Goal: Information Seeking & Learning: Learn about a topic

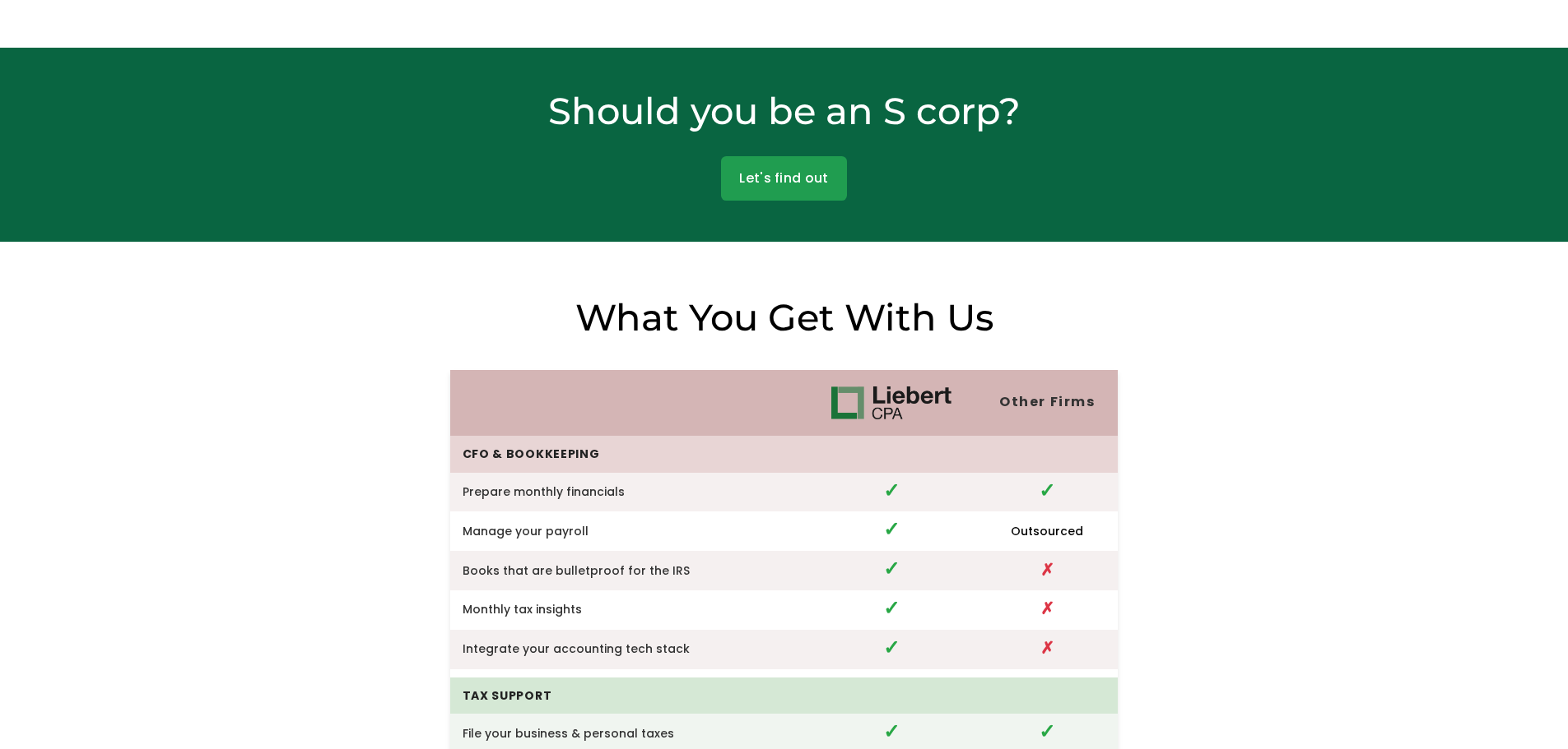
scroll to position [2764, 0]
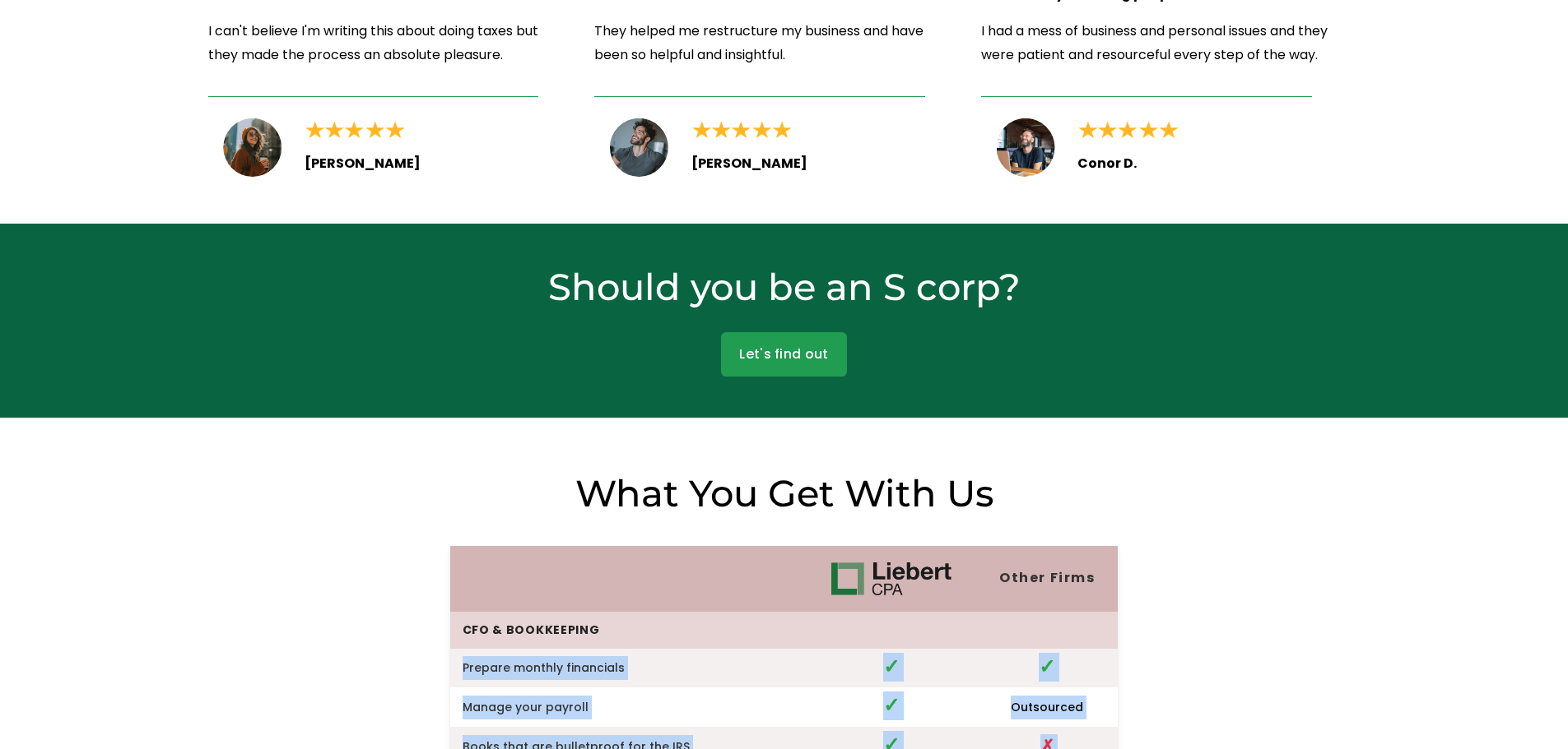
drag, startPoint x: 570, startPoint y: 471, endPoint x: 949, endPoint y: 606, distance: 402.3
click at [491, 509] on div "What You Get With Us" at bounding box center [784, 494] width 668 height 50
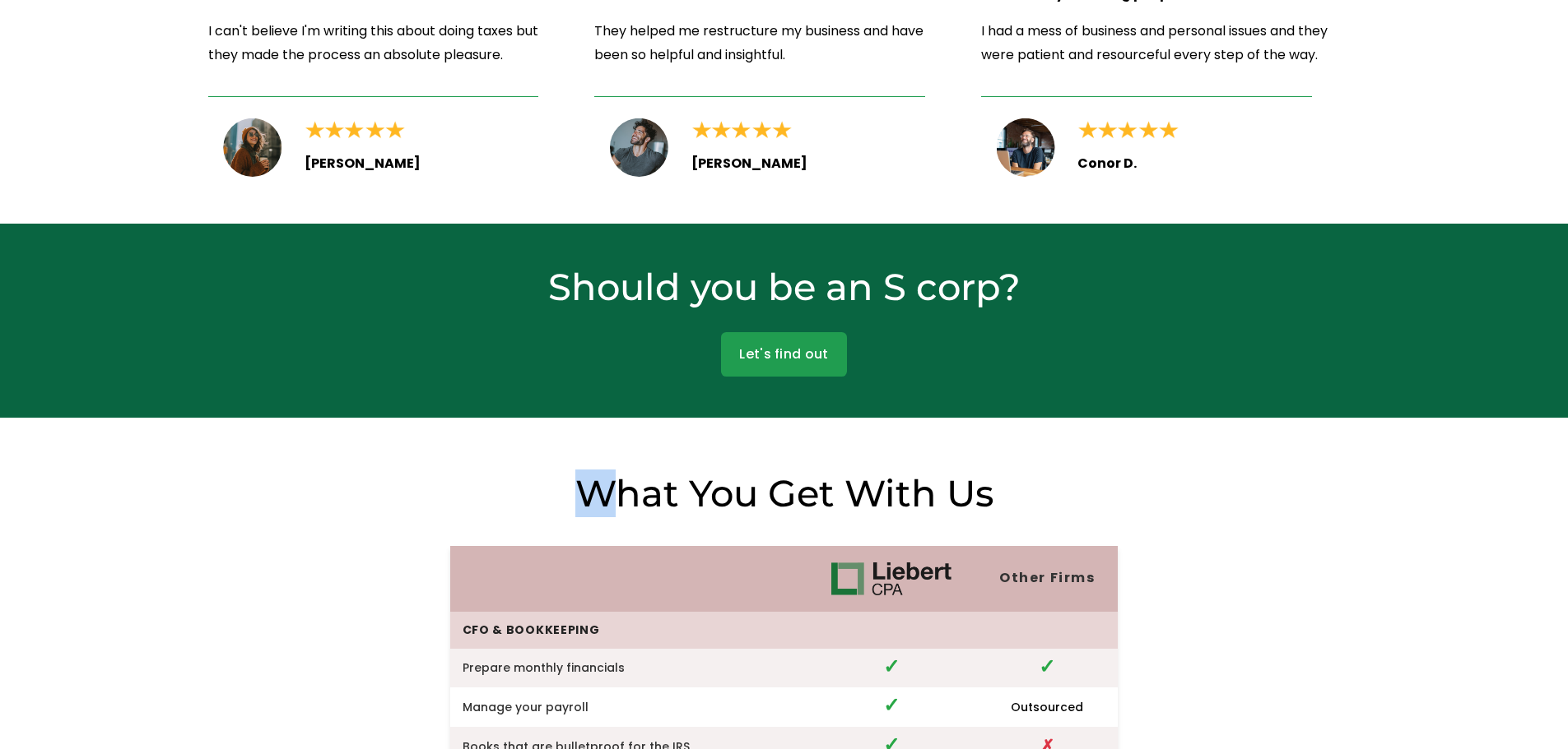
drag, startPoint x: 577, startPoint y: 474, endPoint x: 609, endPoint y: 508, distance: 46.7
click at [609, 508] on h2 "What You Get With Us" at bounding box center [784, 493] width 668 height 47
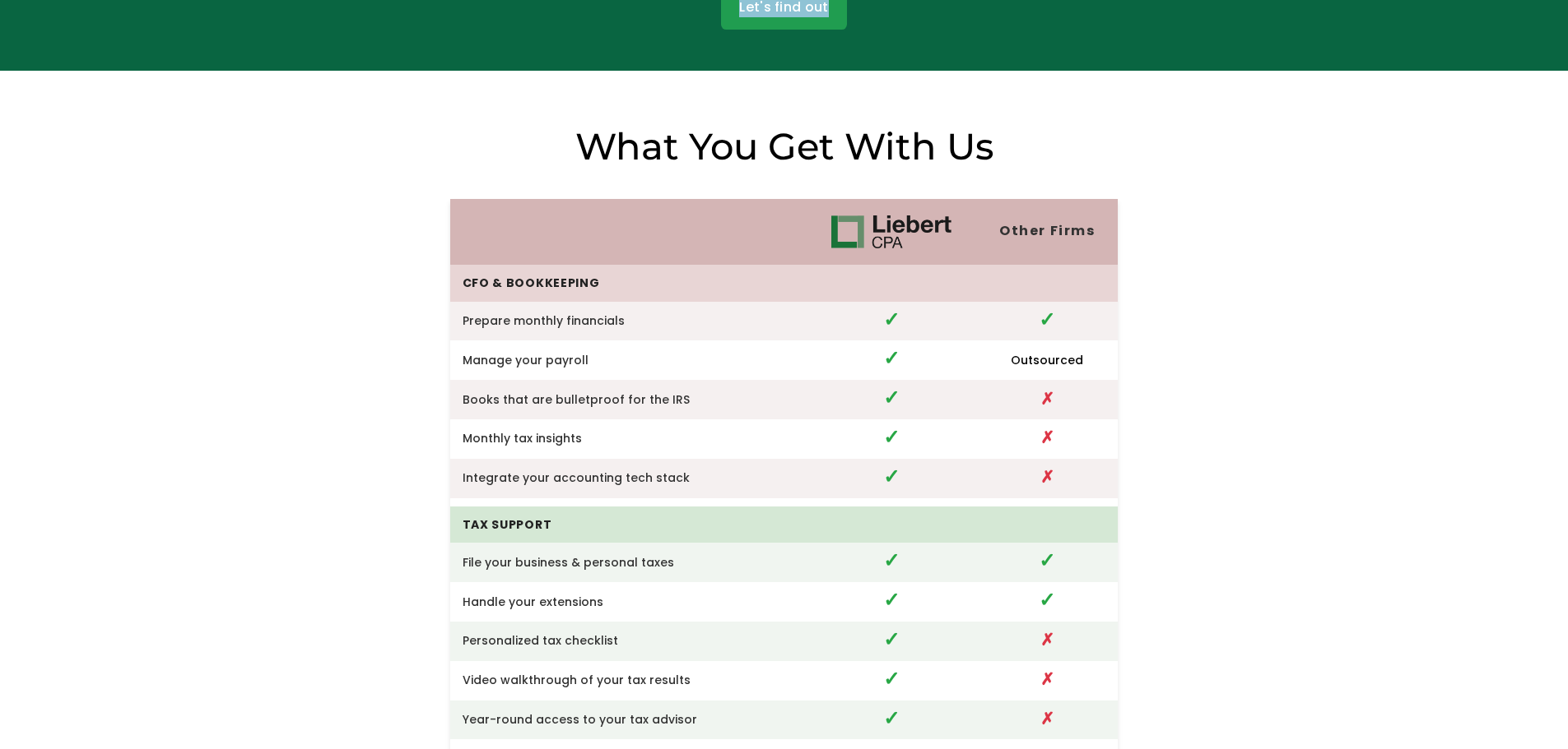
scroll to position [3106, 0]
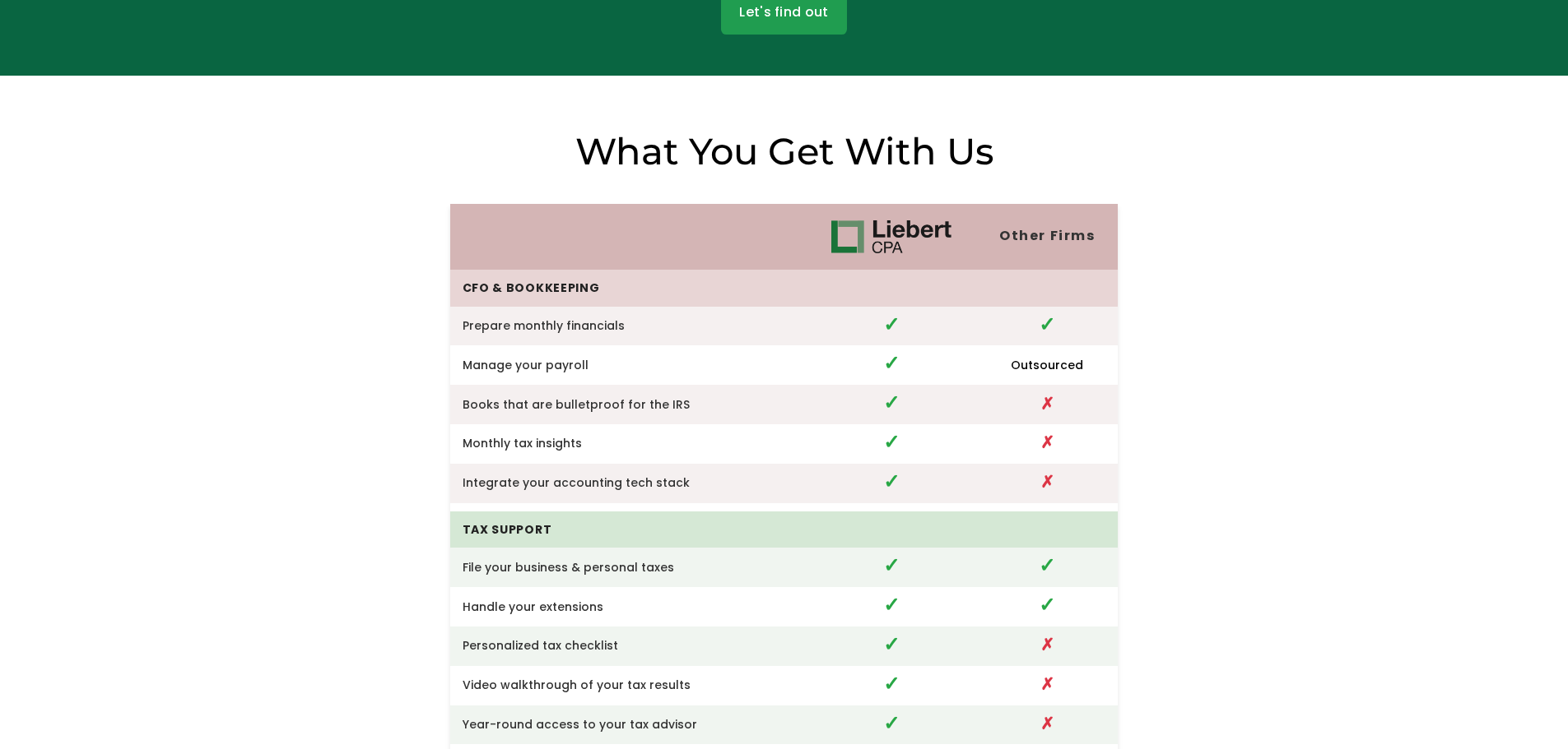
drag, startPoint x: 1122, startPoint y: 492, endPoint x: 492, endPoint y: 204, distance: 692.7
click at [492, 204] on div "Other Firms CFO & Bookkeeping Prepare monthly financials ✓ ✓ Manage your payrol…" at bounding box center [784, 651] width 1568 height 1048
copy table
click at [1208, 583] on div "Other Firms CFO & Bookkeeping Prepare monthly financials ✓ ✓ Manage your payrol…" at bounding box center [784, 651] width 1568 height 1048
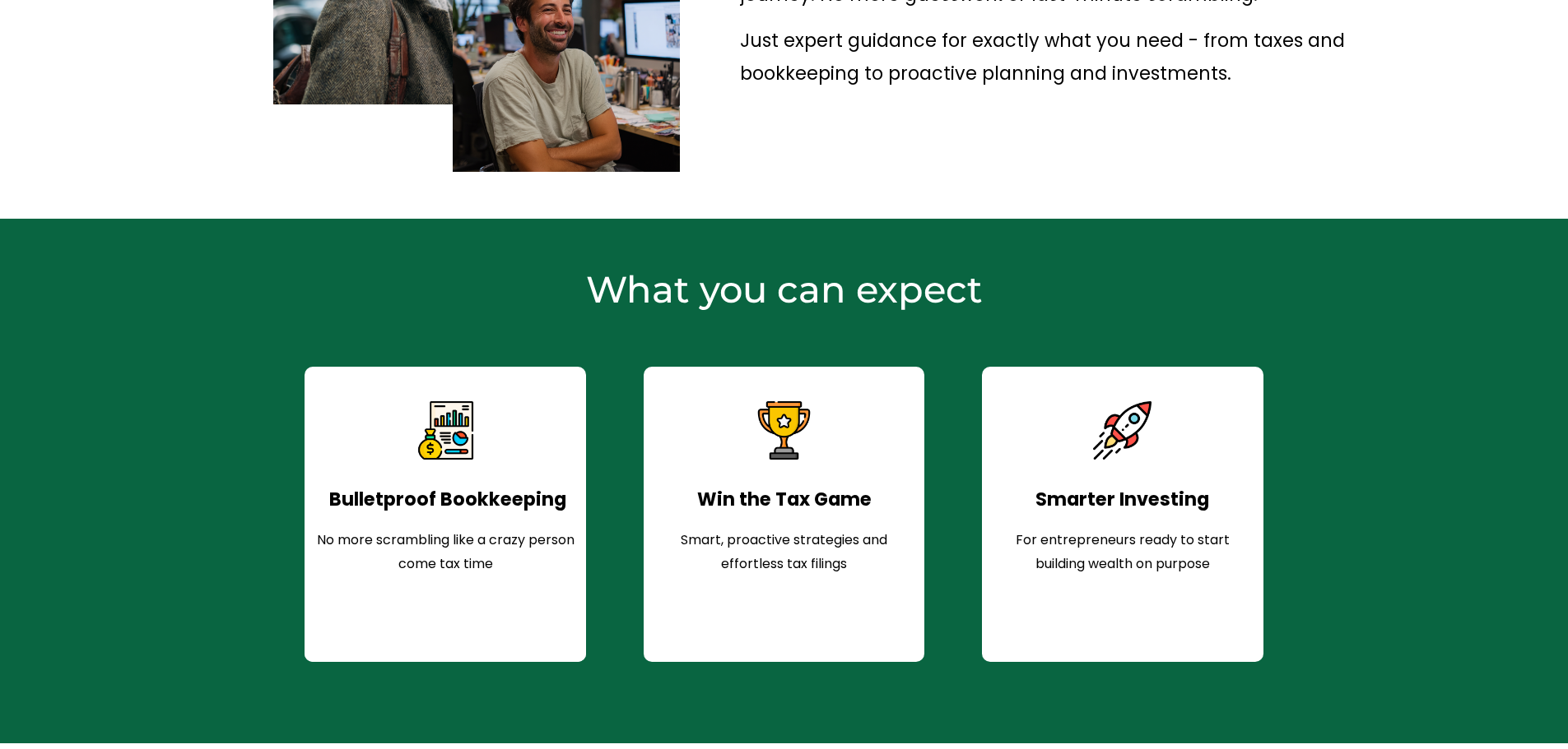
scroll to position [977, 0]
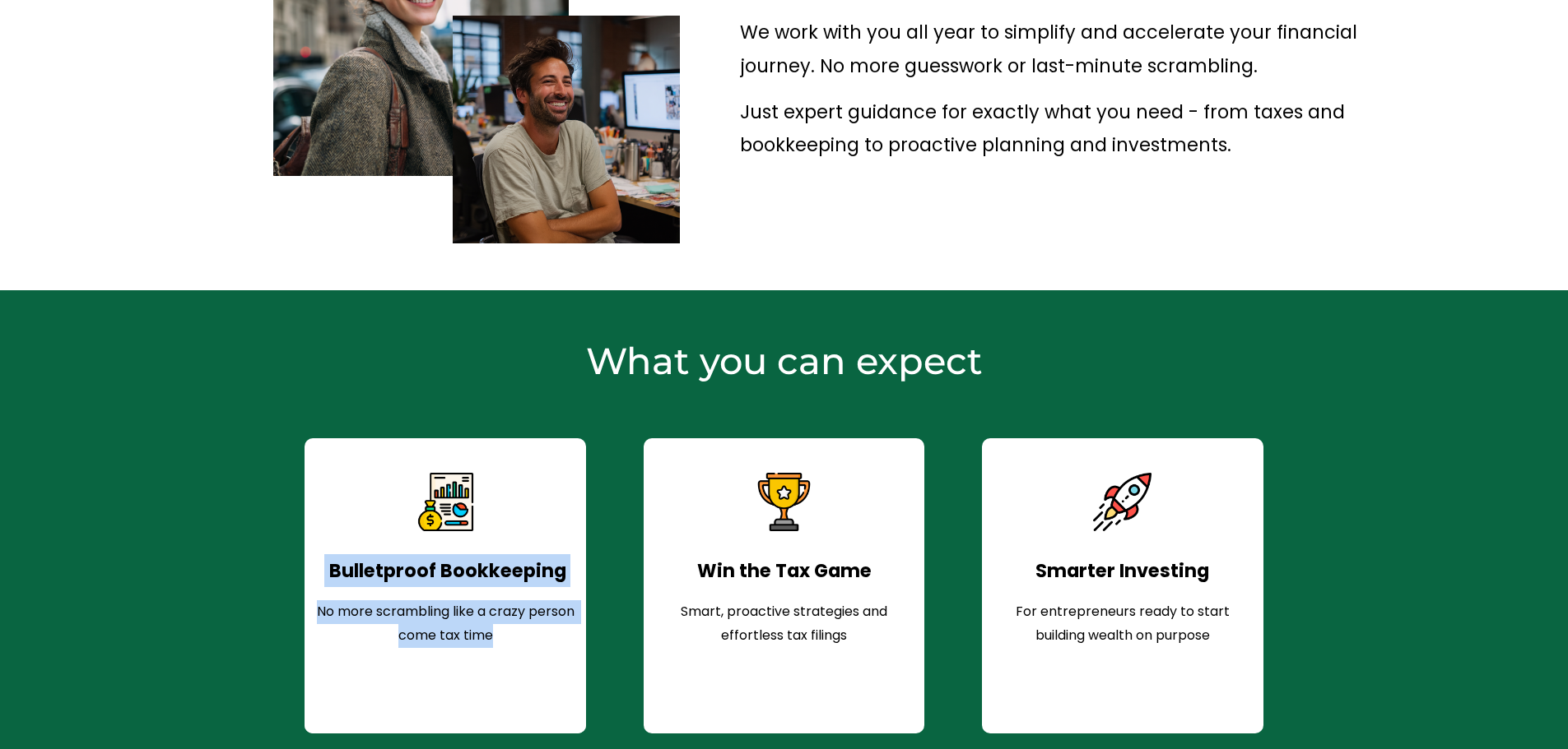
drag, startPoint x: 325, startPoint y: 566, endPoint x: 565, endPoint y: 627, distance: 247.6
click at [565, 627] on div "Bulletproof Bookkeeping No more scrambling like a crazy person come tax time" at bounding box center [444, 601] width 264 height 94
copy div "Bulletproof Bookkeeping No more scrambling like a crazy person come tax time"
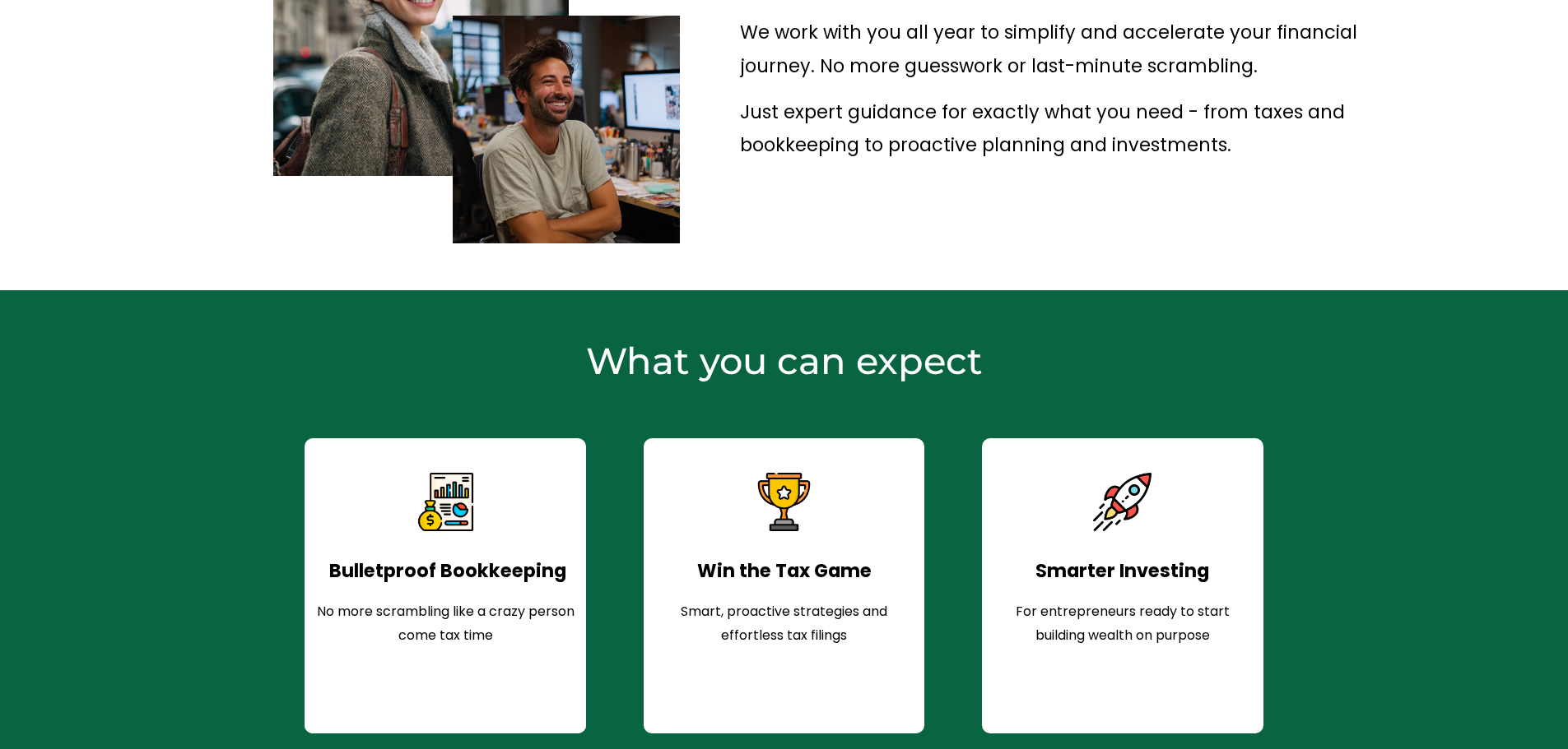
click at [759, 641] on span "Smart, proactive strategies and effortless tax filings" at bounding box center [785, 623] width 209 height 43
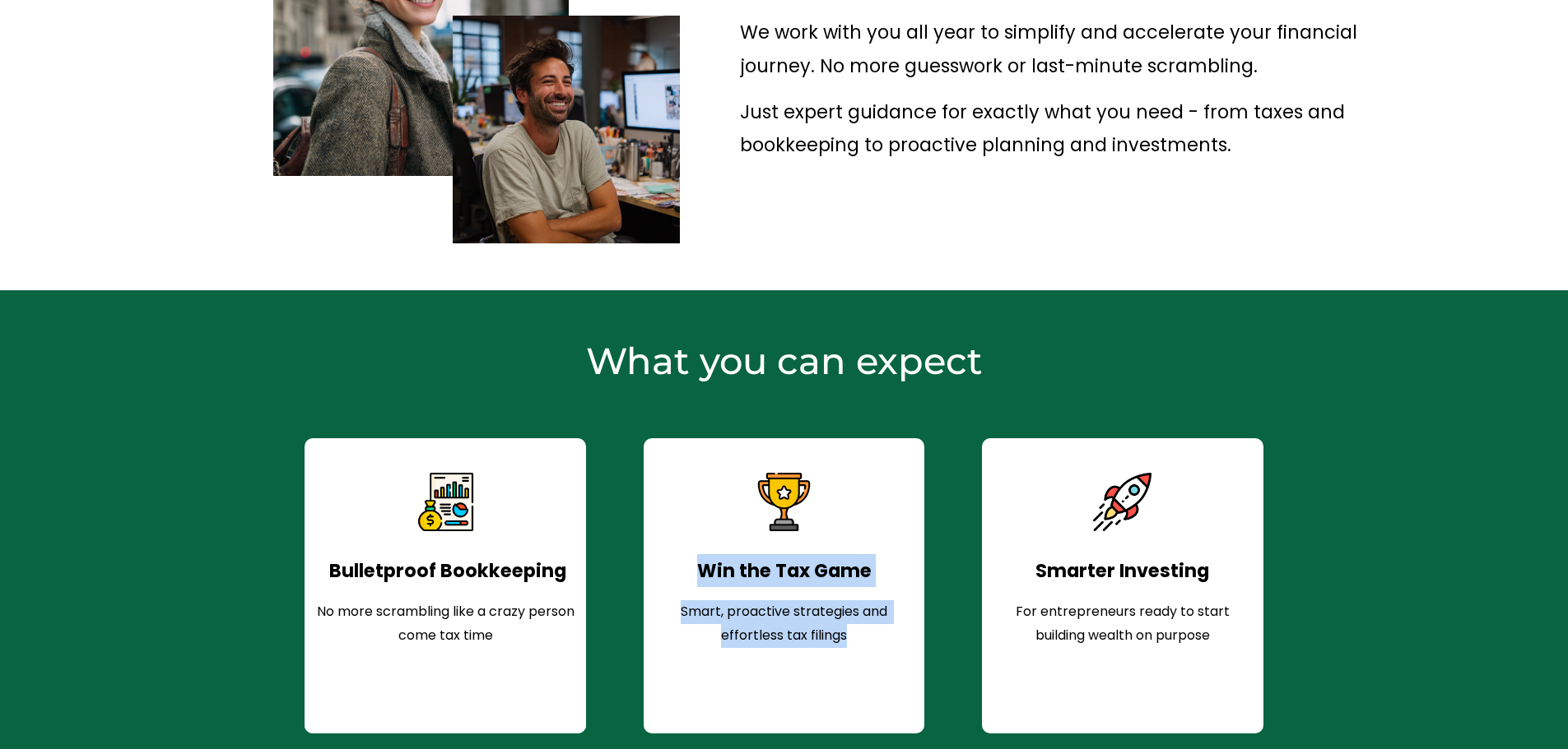
drag, startPoint x: 699, startPoint y: 564, endPoint x: 894, endPoint y: 628, distance: 205.2
click at [894, 628] on div "Win the Tax Game Smart, proactive strategies and effortless tax filings" at bounding box center [783, 601] width 259 height 94
copy div "Win the Tax Game Smart, proactive strategies and effortless tax filings"
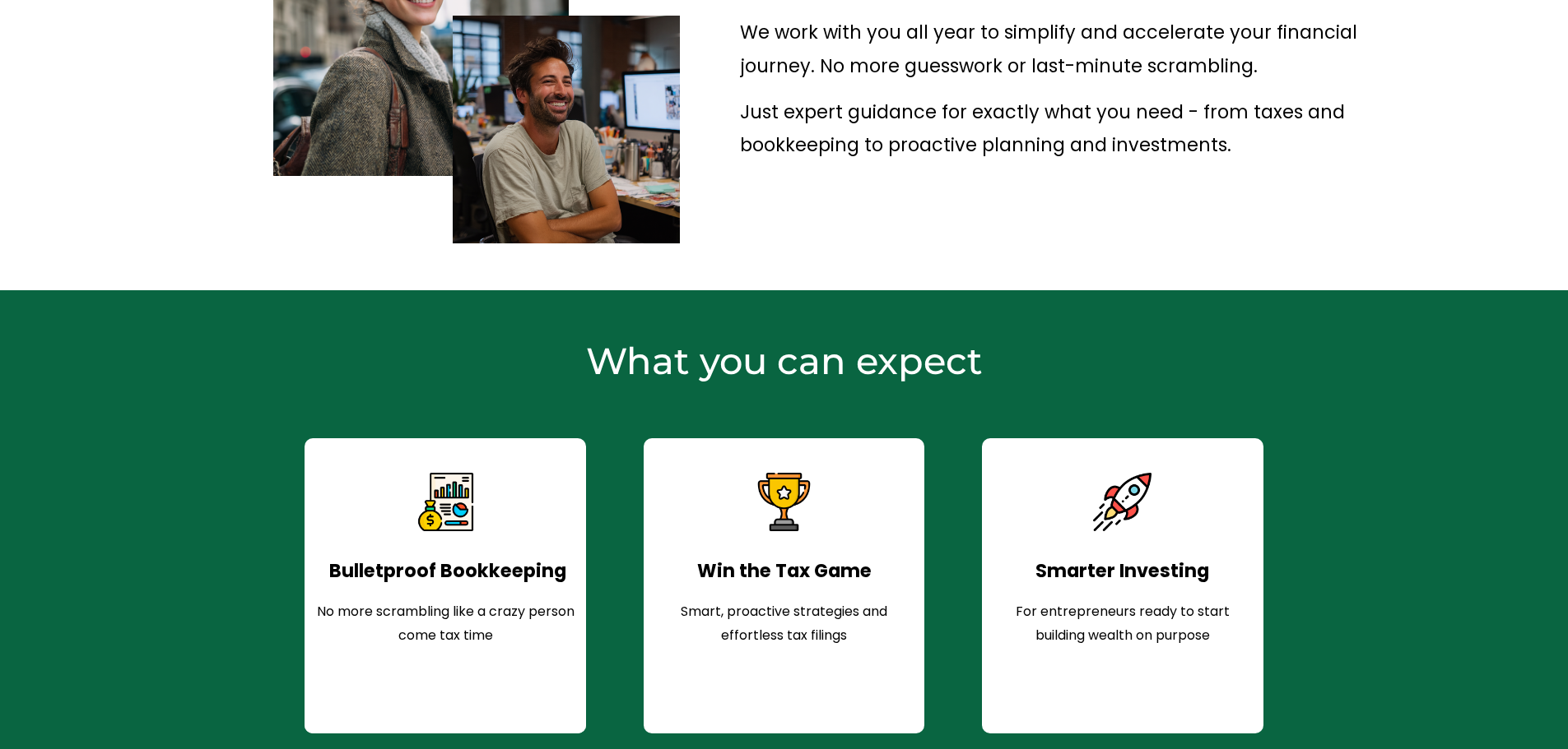
click at [1013, 666] on div "Smarter Investing For entrepreneurs ready to start building wealth on purpose" at bounding box center [1122, 620] width 281 height 159
click at [1031, 566] on p "Smarter Investing" at bounding box center [1123, 571] width 259 height 33
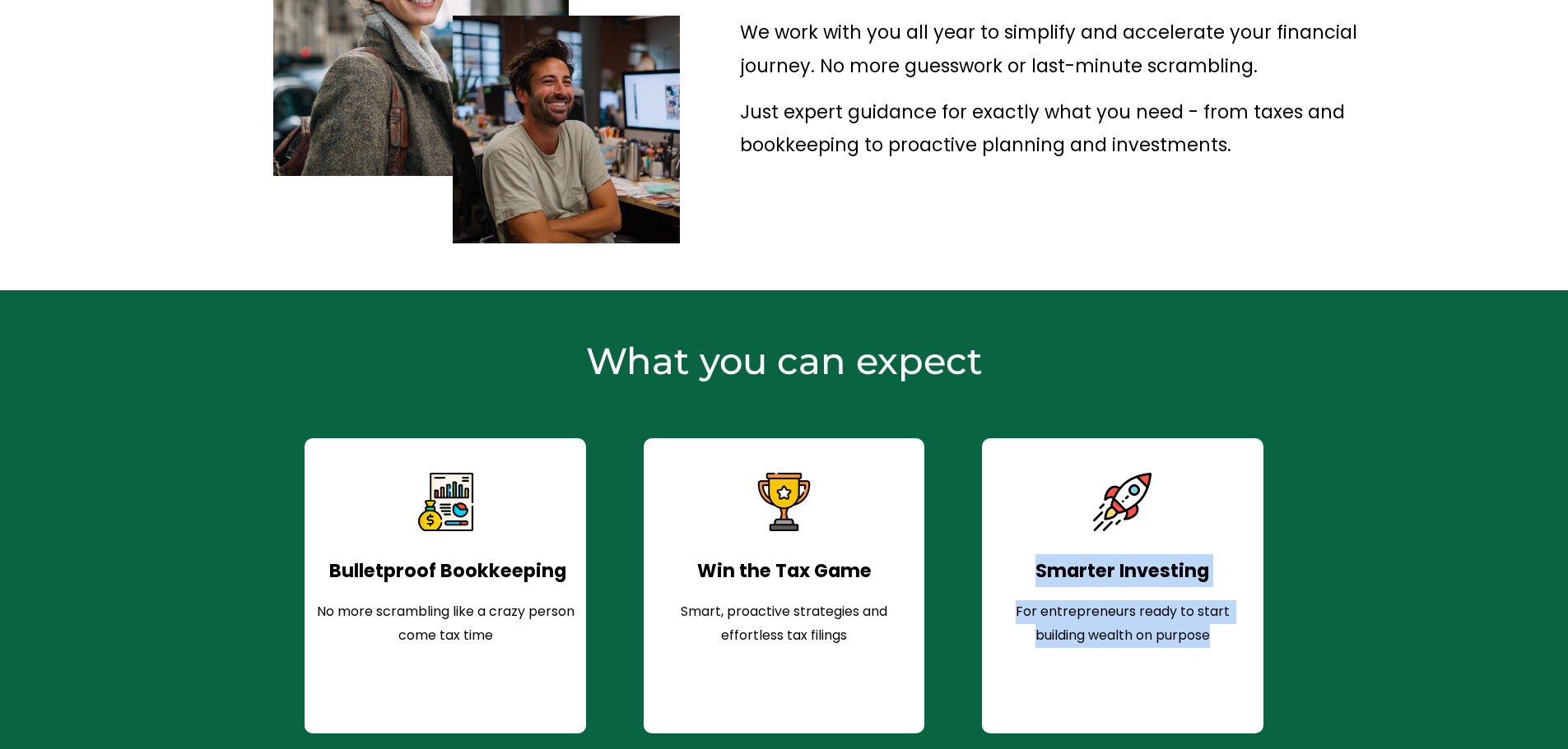
drag, startPoint x: 1037, startPoint y: 569, endPoint x: 1229, endPoint y: 627, distance: 200.6
click at [1229, 627] on div "Smarter Investing For entrepreneurs ready to start building wealth on purpose" at bounding box center [1123, 601] width 259 height 94
copy div "Smarter Investing For entrepreneurs ready to start building wealth on purpose"
click at [996, 674] on div "Smarter Investing For entrepreneurs ready to start building wealth on purpose" at bounding box center [1122, 620] width 281 height 159
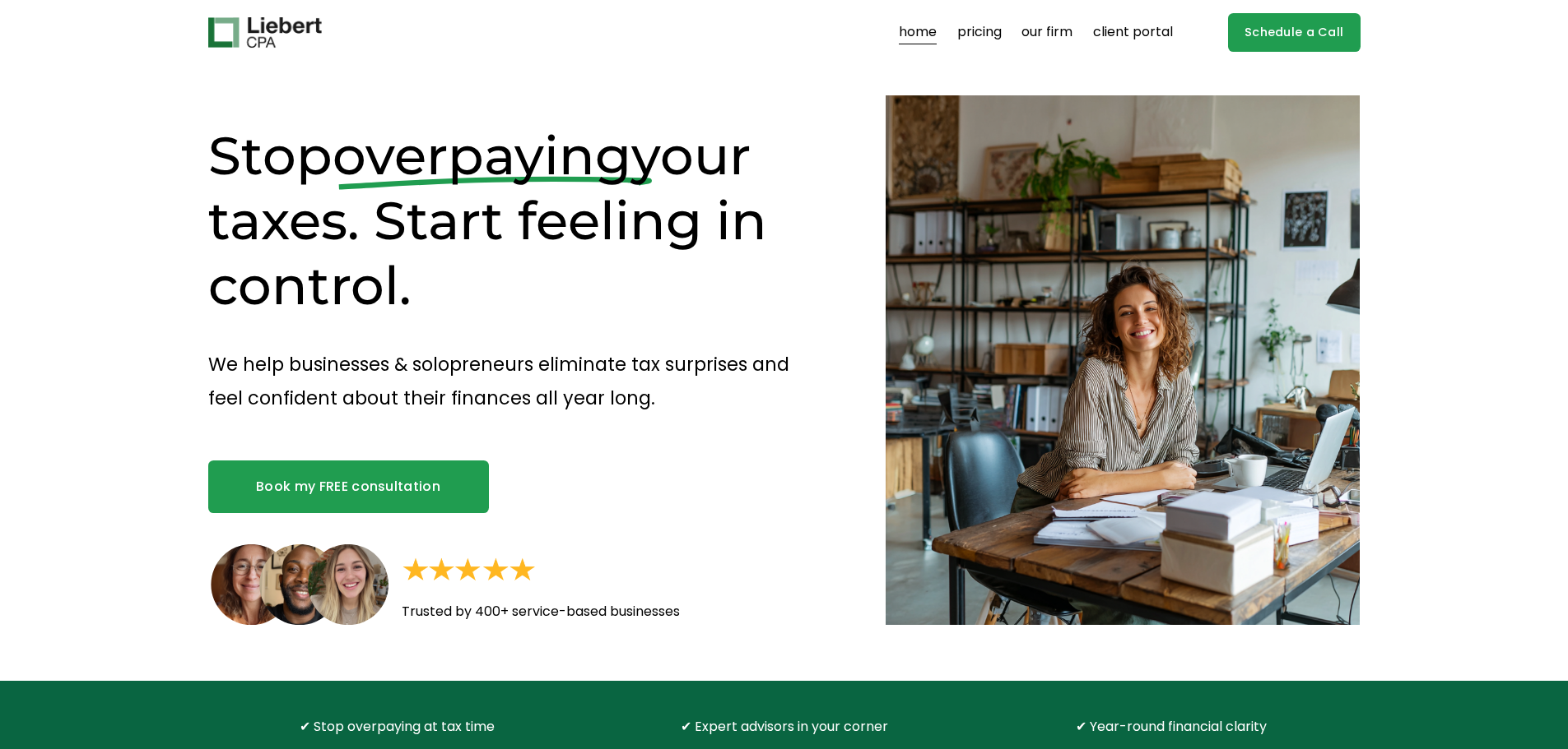
scroll to position [0, 0]
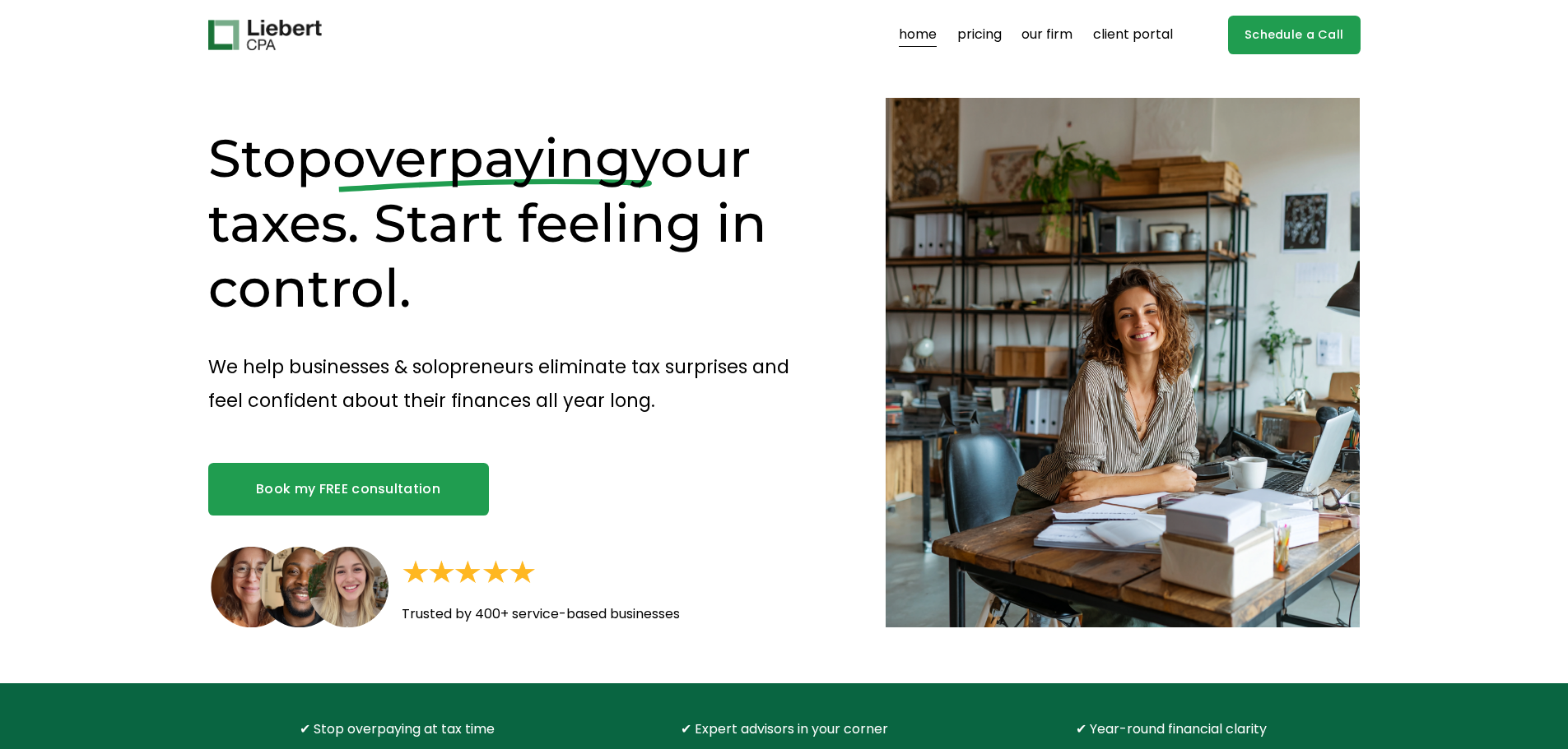
click at [977, 34] on link "pricing" at bounding box center [979, 35] width 45 height 26
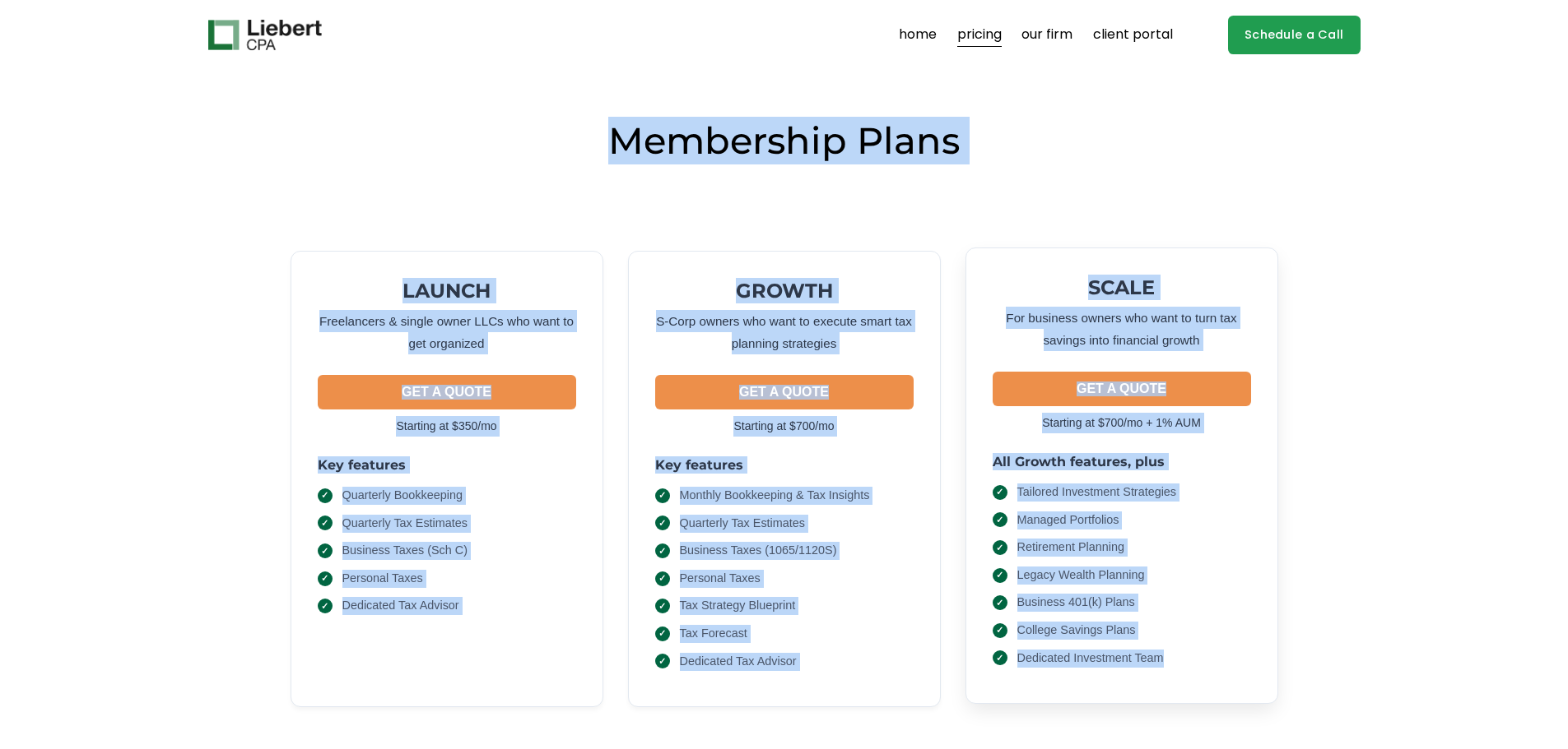
drag, startPoint x: 589, startPoint y: 137, endPoint x: 1210, endPoint y: 657, distance: 810.0
click at [1210, 657] on div "Membership Plans LAUNCH Freelancers & single owner LLCs who want to get organiz…" at bounding box center [784, 428] width 1568 height 623
copy div "Membership Plans LAUNCH Freelancers & single owner LLCs who want to get organiz…"
click at [1208, 491] on li "Tailored Investment Strategies" at bounding box center [1122, 492] width 259 height 18
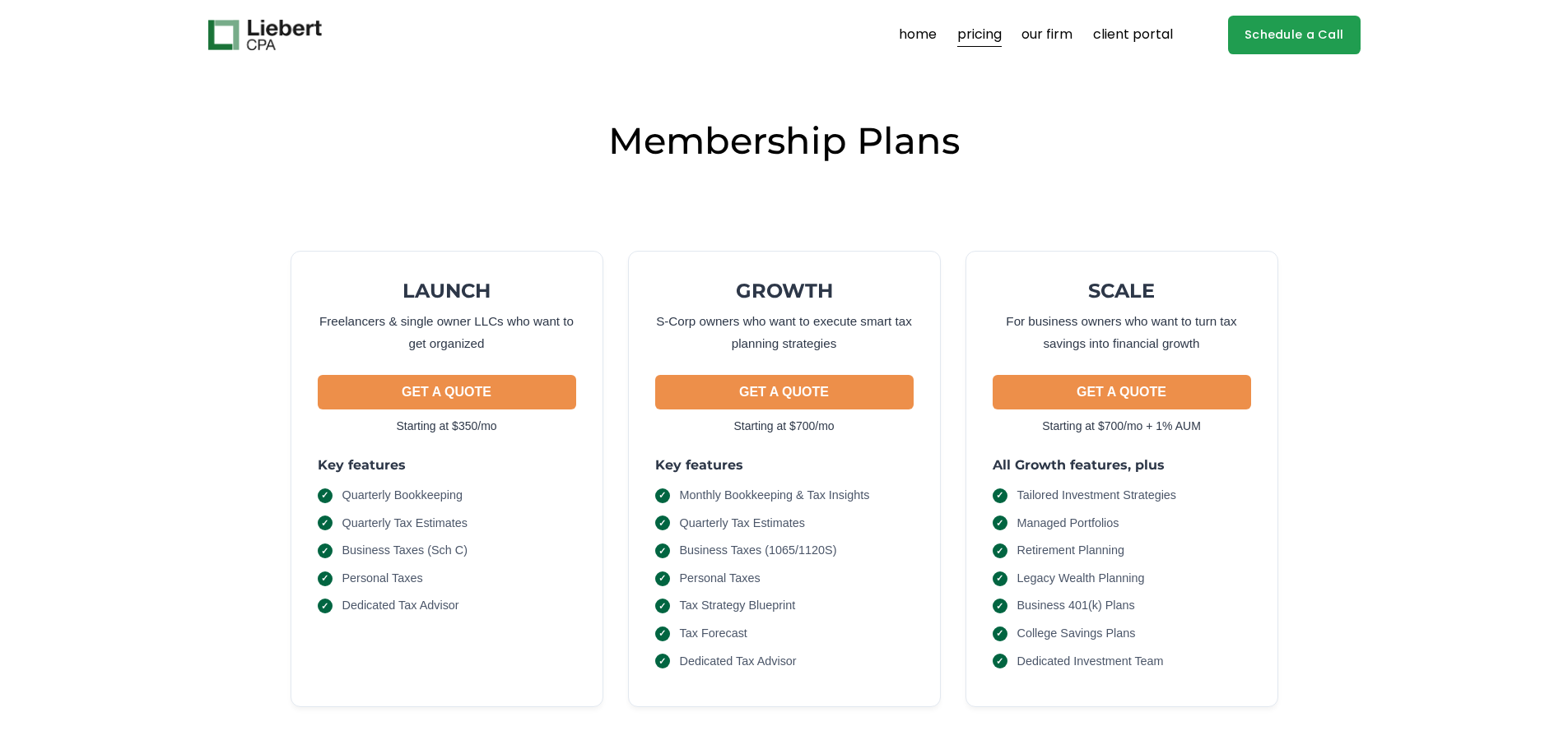
click at [1047, 34] on link "our firm" at bounding box center [1047, 35] width 51 height 26
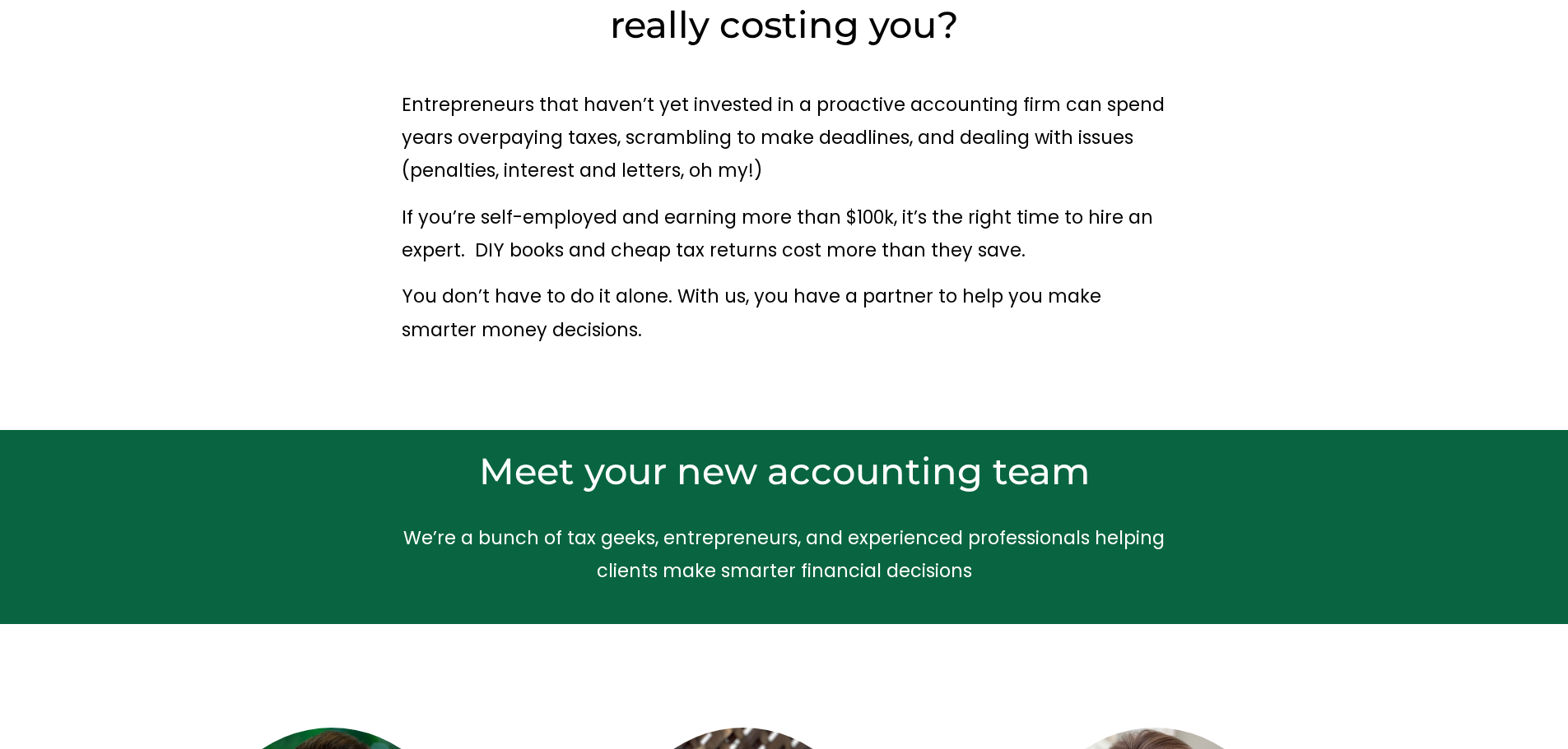
scroll to position [132, 0]
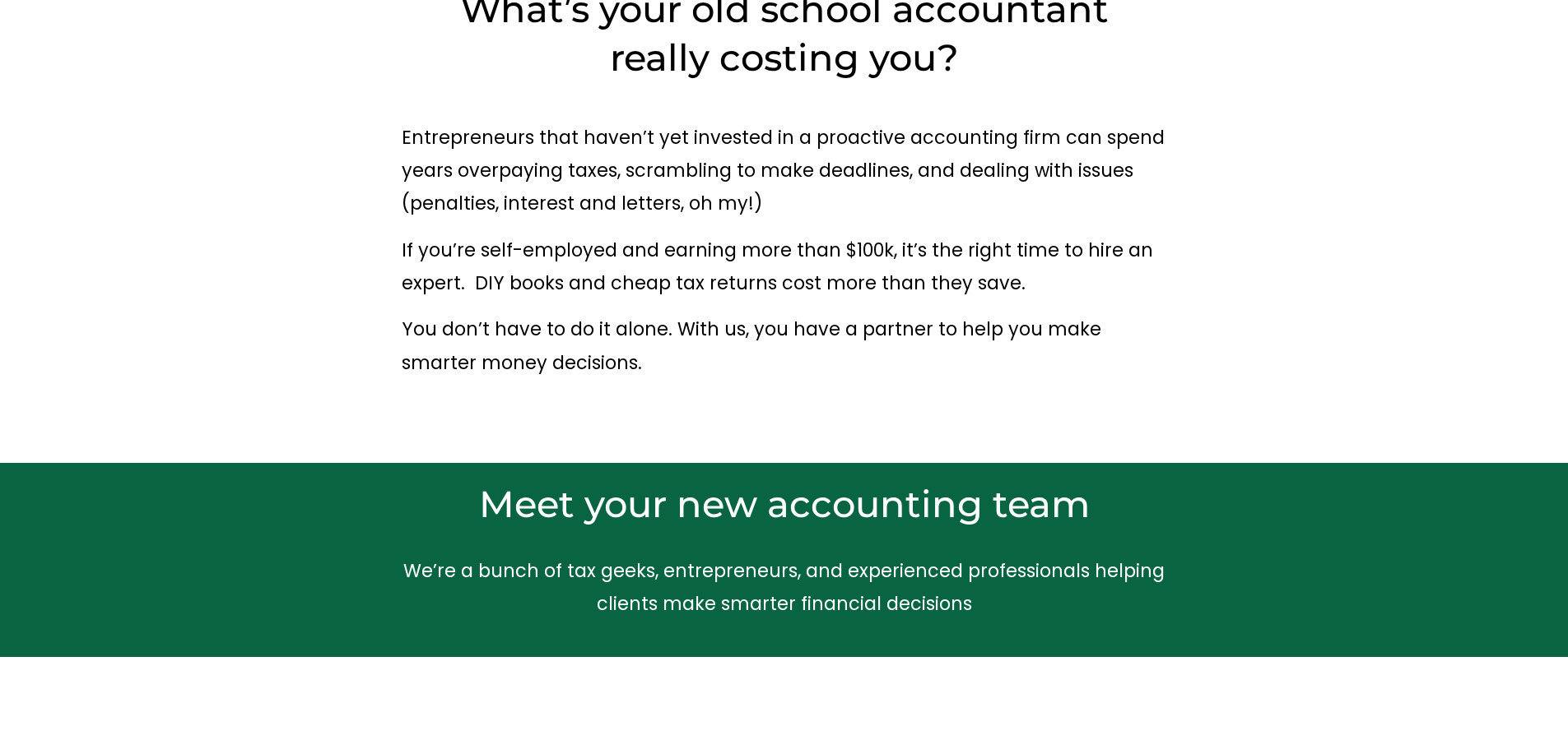
click at [1287, 602] on div "Meet your new accounting team We’re a bunch of tax geeks, entrepreneurs, and ex…" at bounding box center [784, 560] width 1568 height 159
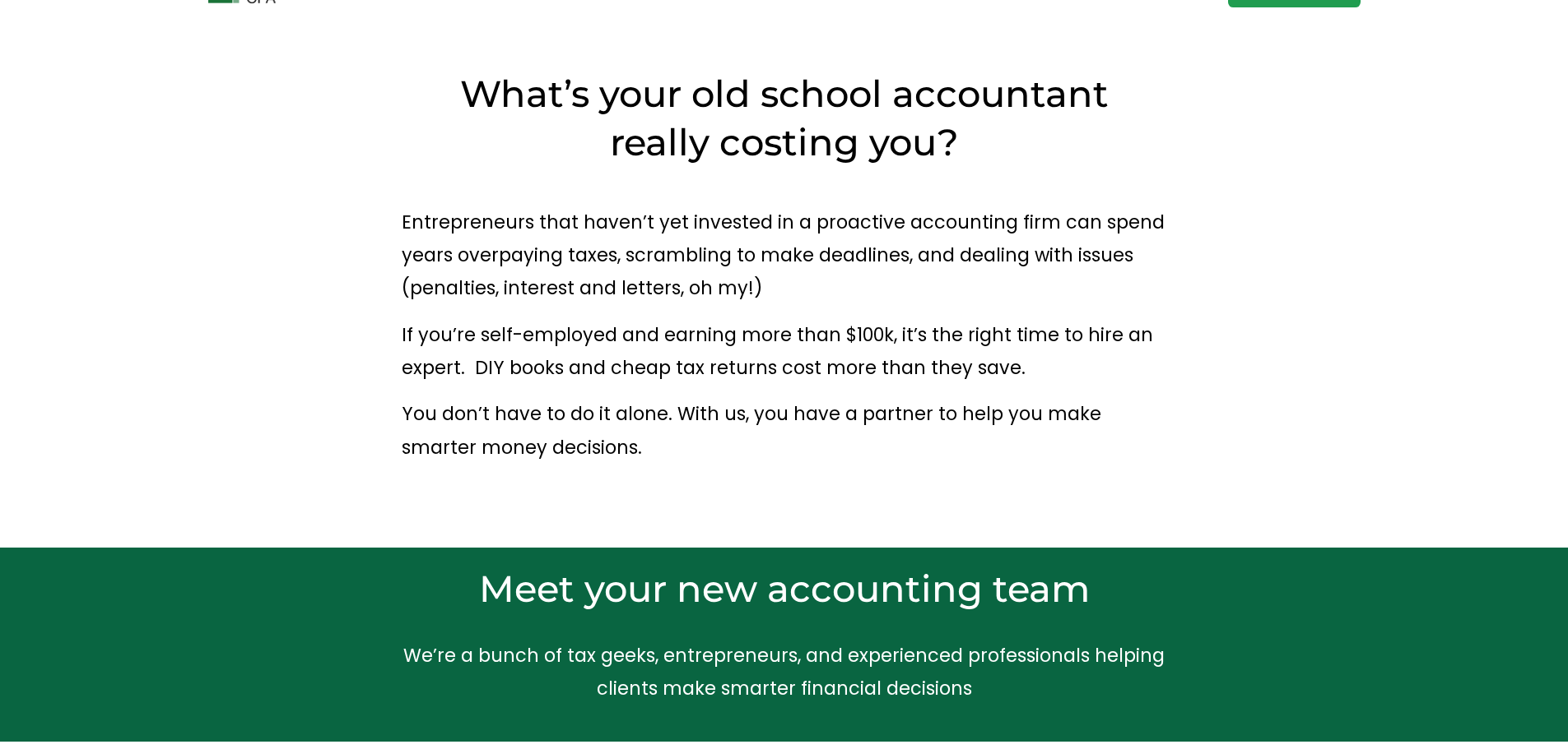
scroll to position [0, 0]
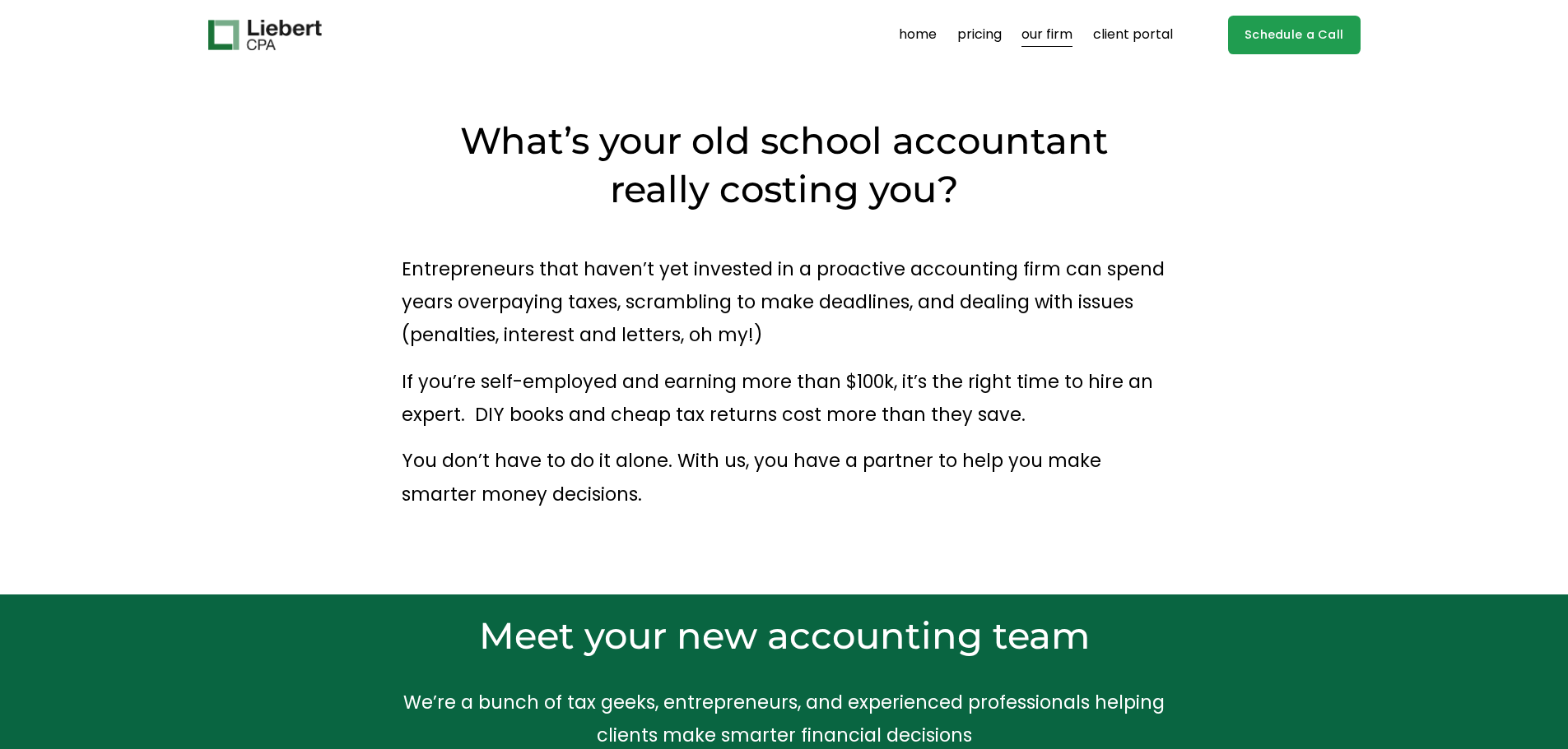
click at [967, 27] on link "pricing" at bounding box center [979, 35] width 45 height 26
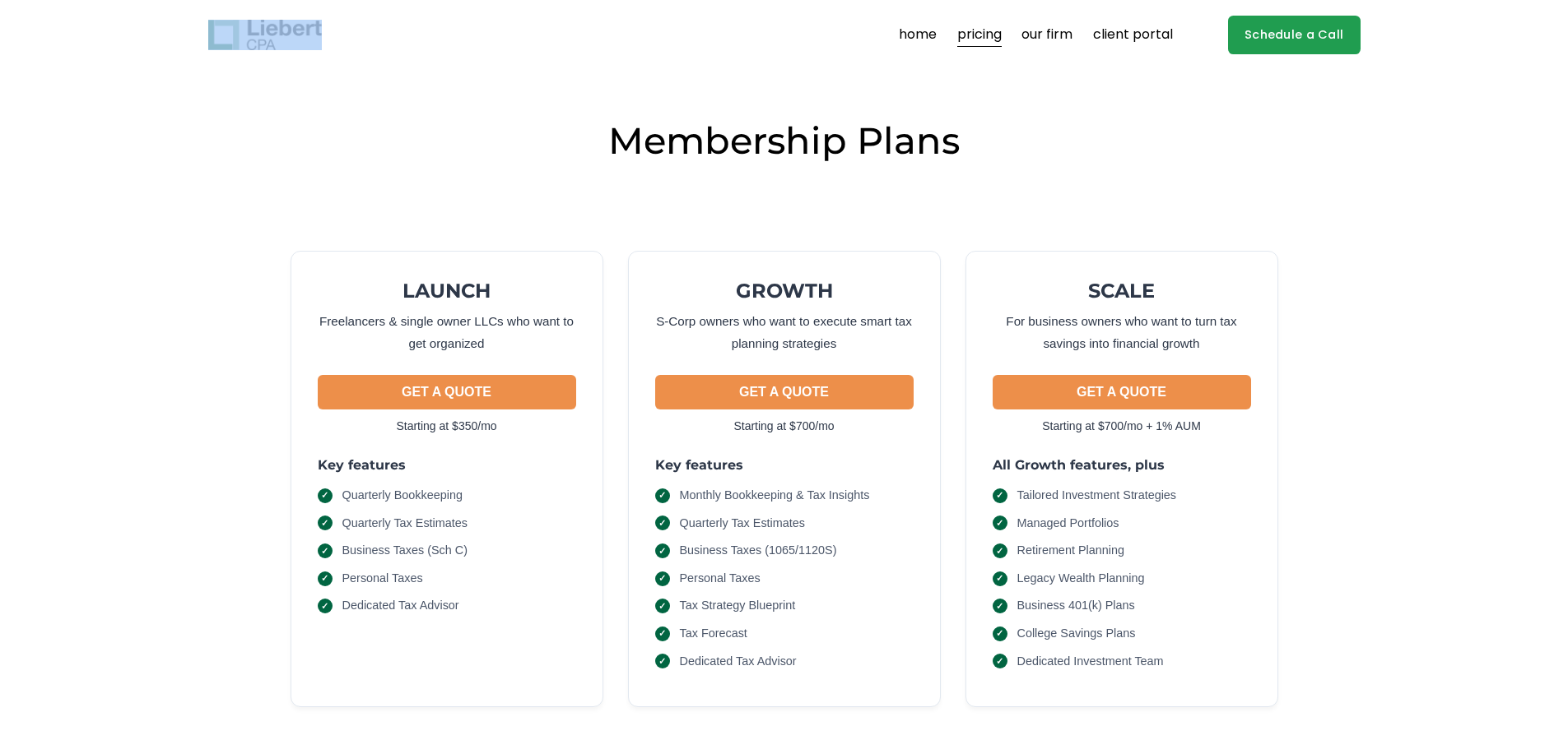
drag, startPoint x: 194, startPoint y: 12, endPoint x: 300, endPoint y: 40, distance: 109.6
click at [300, 40] on div "Skip to Content home pricing our firm client portal" at bounding box center [784, 35] width 1568 height 70
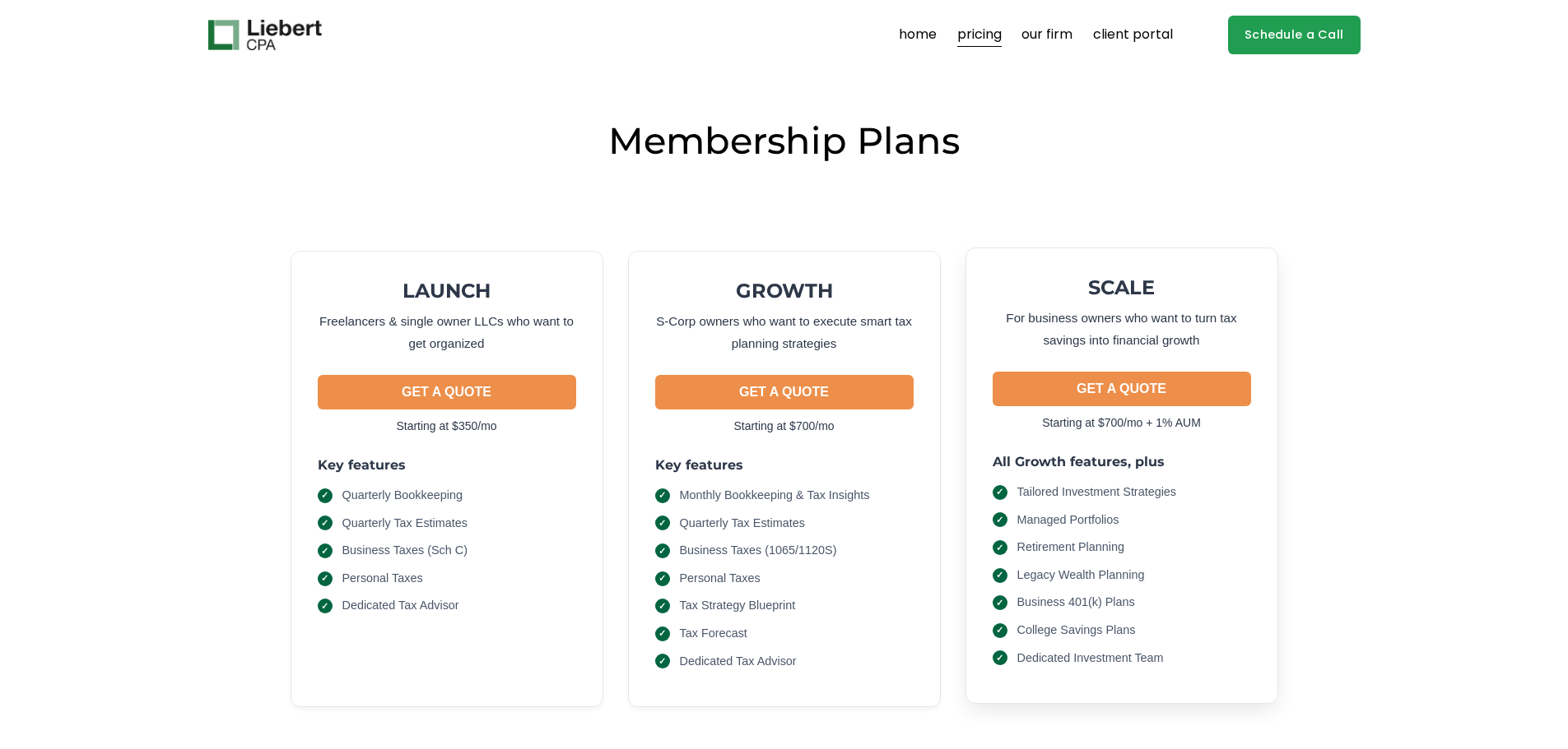
click at [1231, 260] on div "SCALE For business owners who want to turn tax savings into financial growth GE…" at bounding box center [1121, 476] width 312 height 457
